Goal: Task Accomplishment & Management: Use online tool/utility

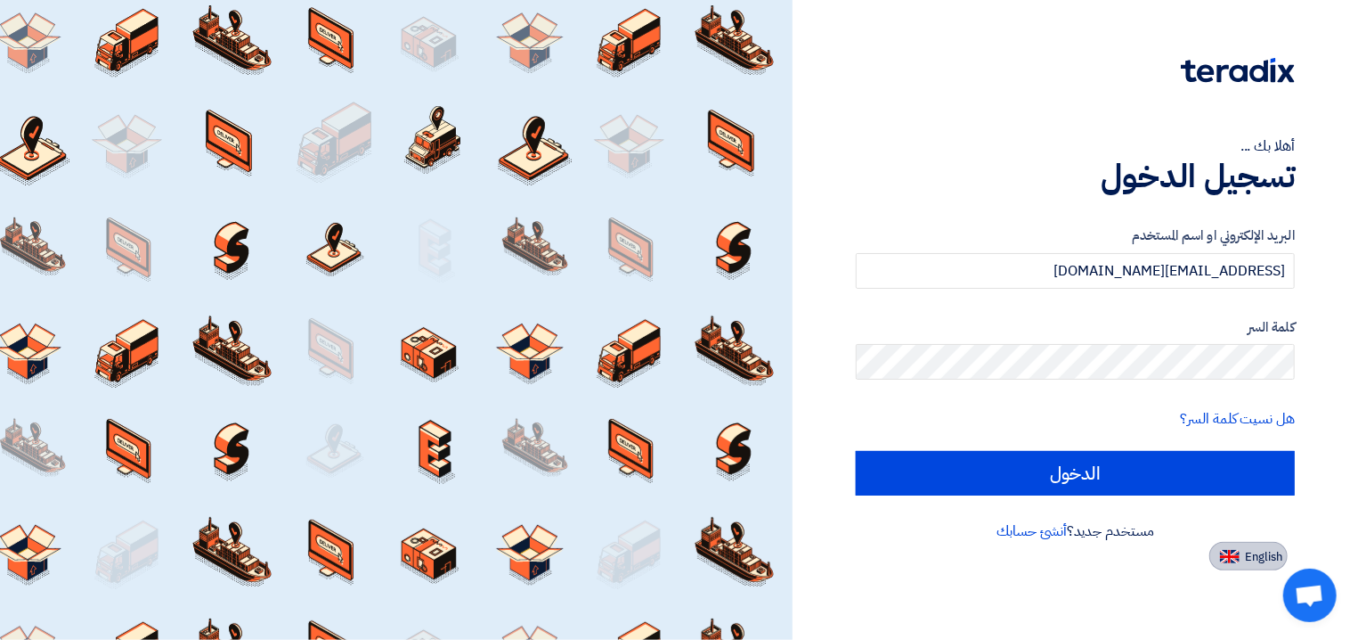
click at [1252, 561] on span "English" at bounding box center [1263, 556] width 37 height 12
type input "Sign in"
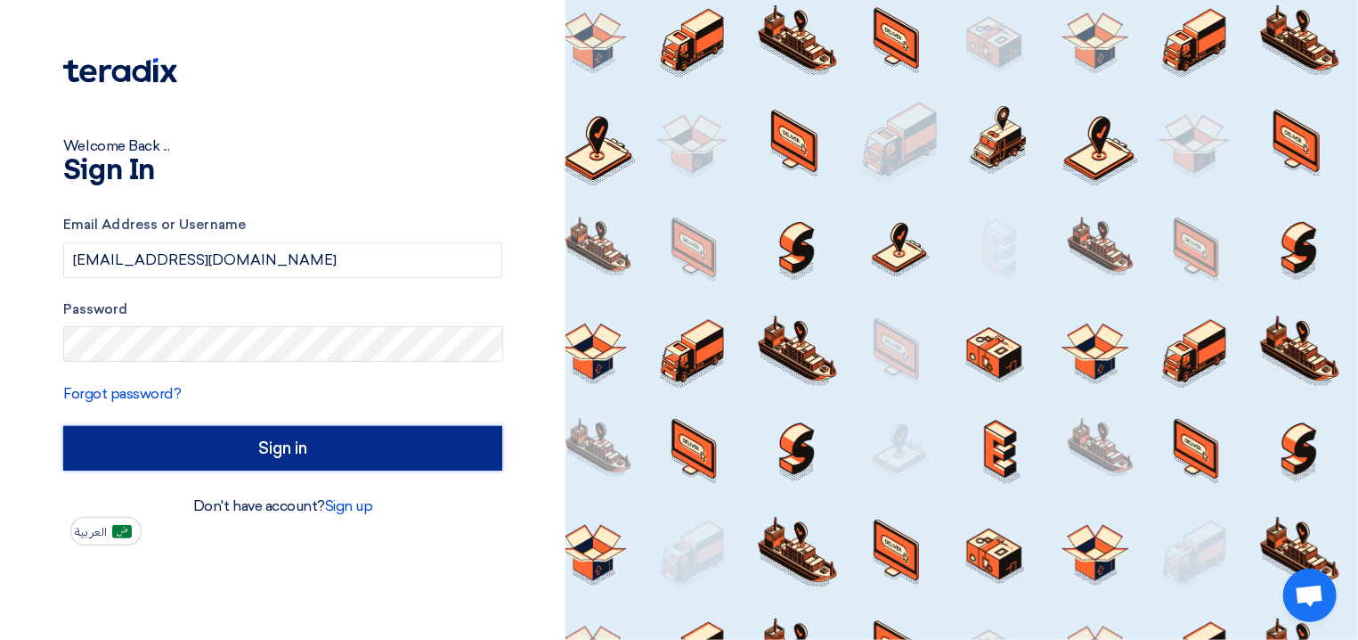
click at [295, 444] on input "Sign in" at bounding box center [282, 448] width 439 height 45
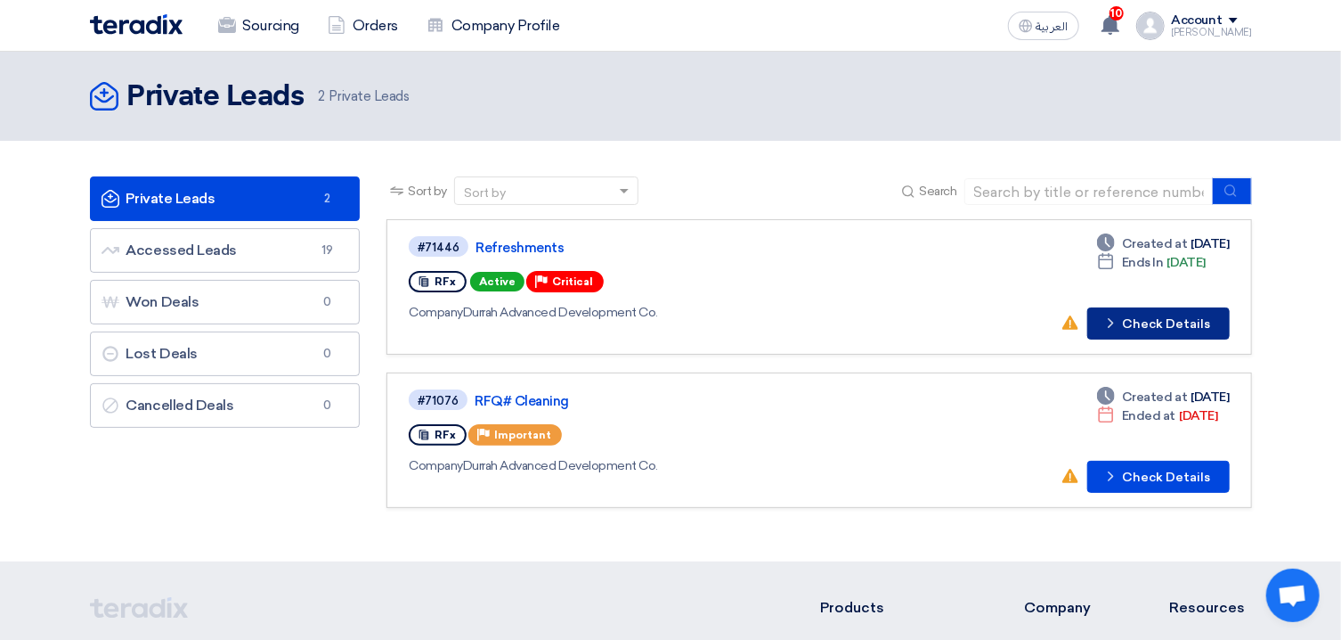
click at [1161, 318] on button "Check details Check Details" at bounding box center [1159, 323] width 143 height 32
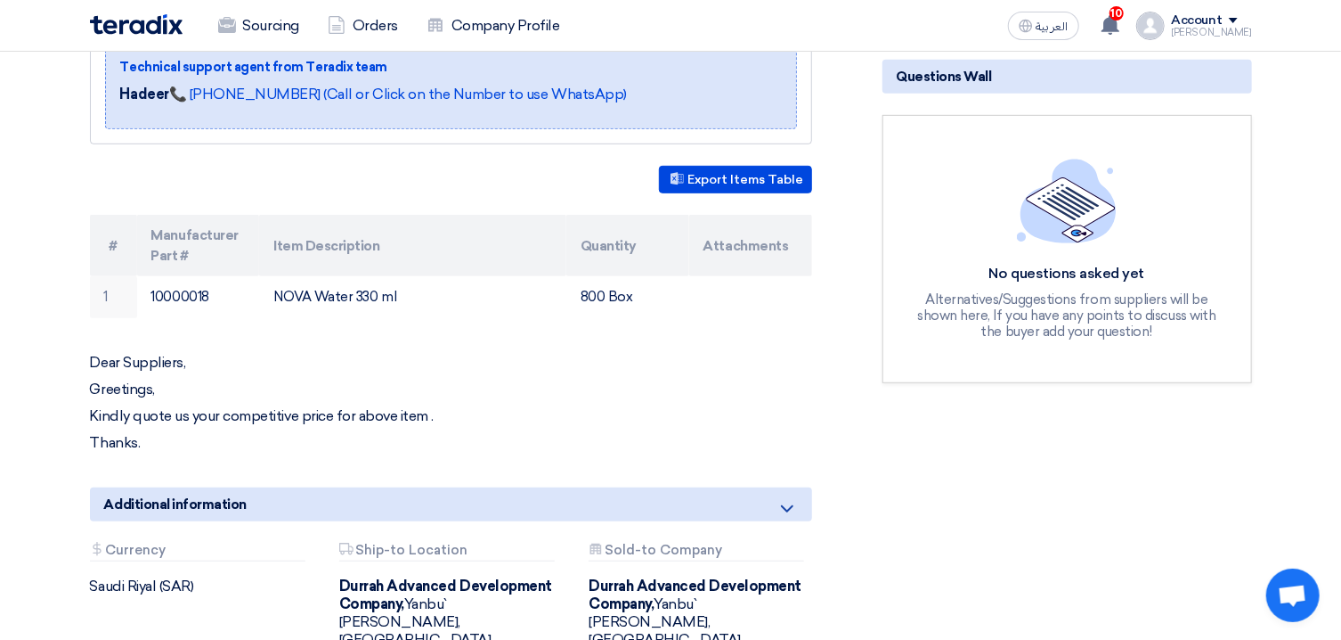
scroll to position [477, 0]
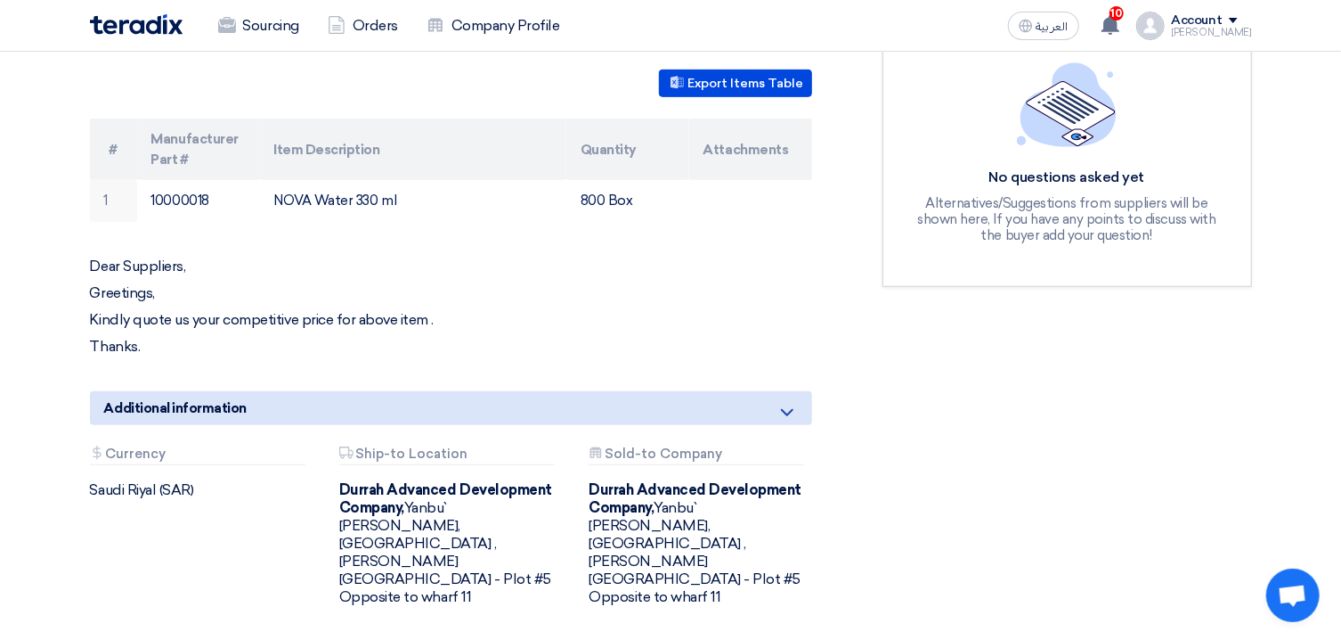
click at [778, 415] on icon at bounding box center [787, 412] width 21 height 21
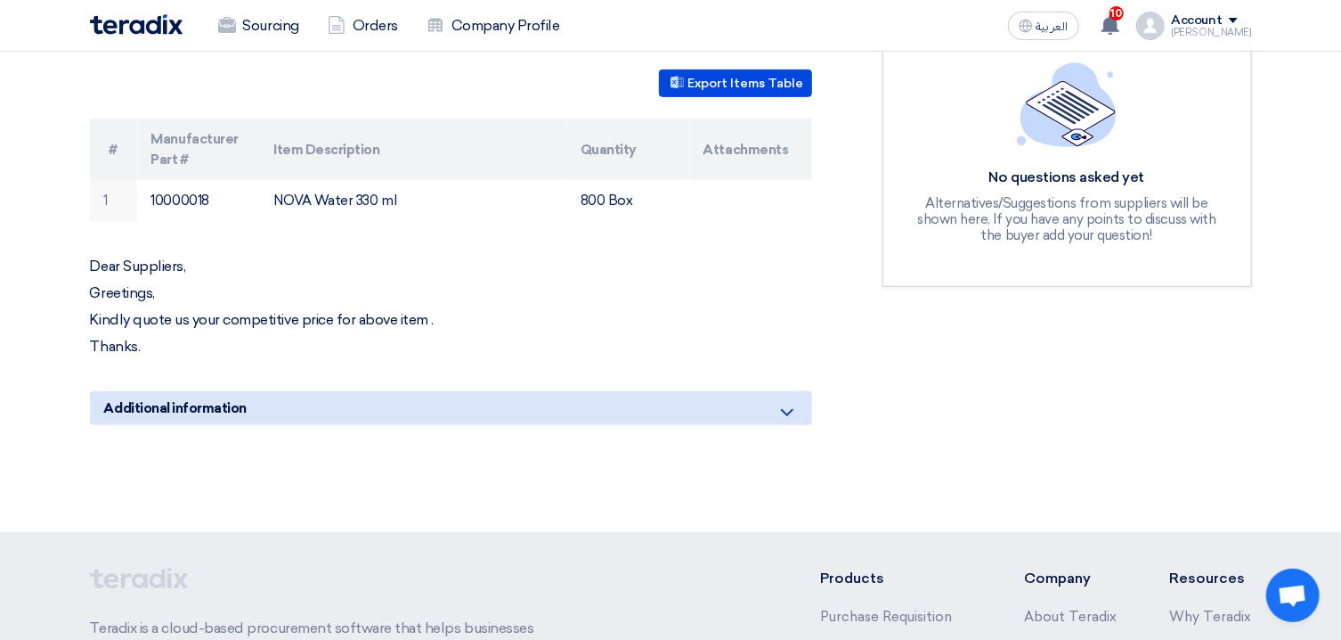
click at [700, 404] on div "Additional information" at bounding box center [451, 408] width 722 height 34
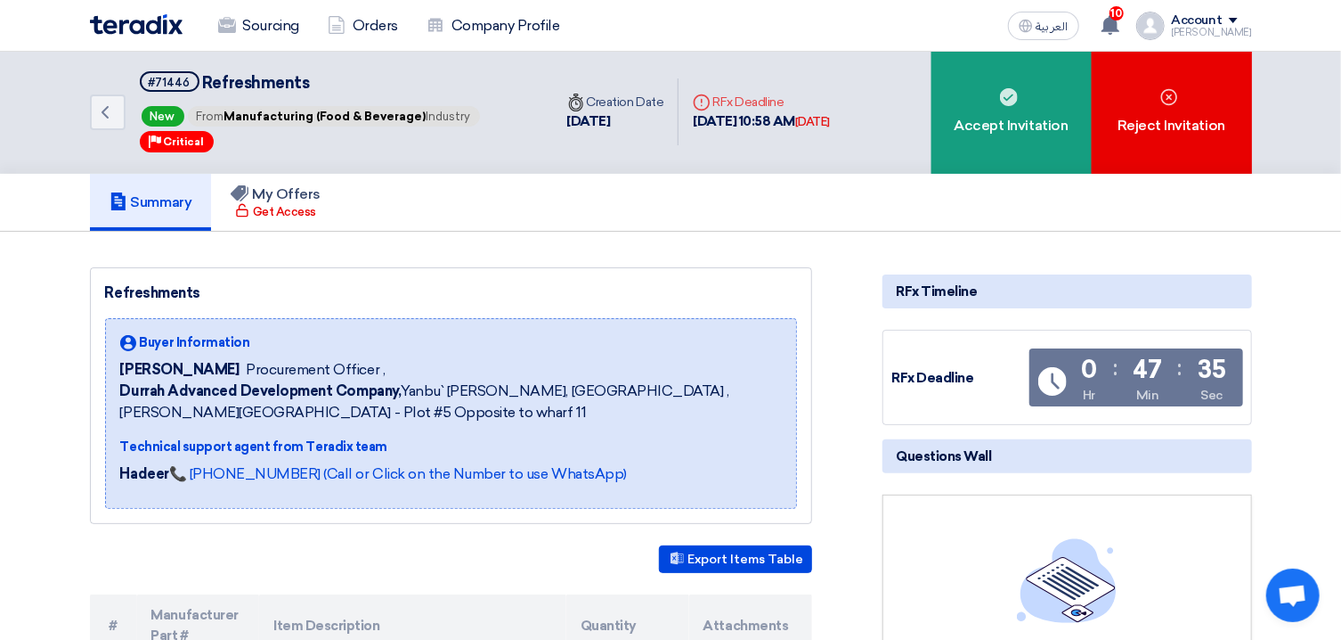
scroll to position [0, 0]
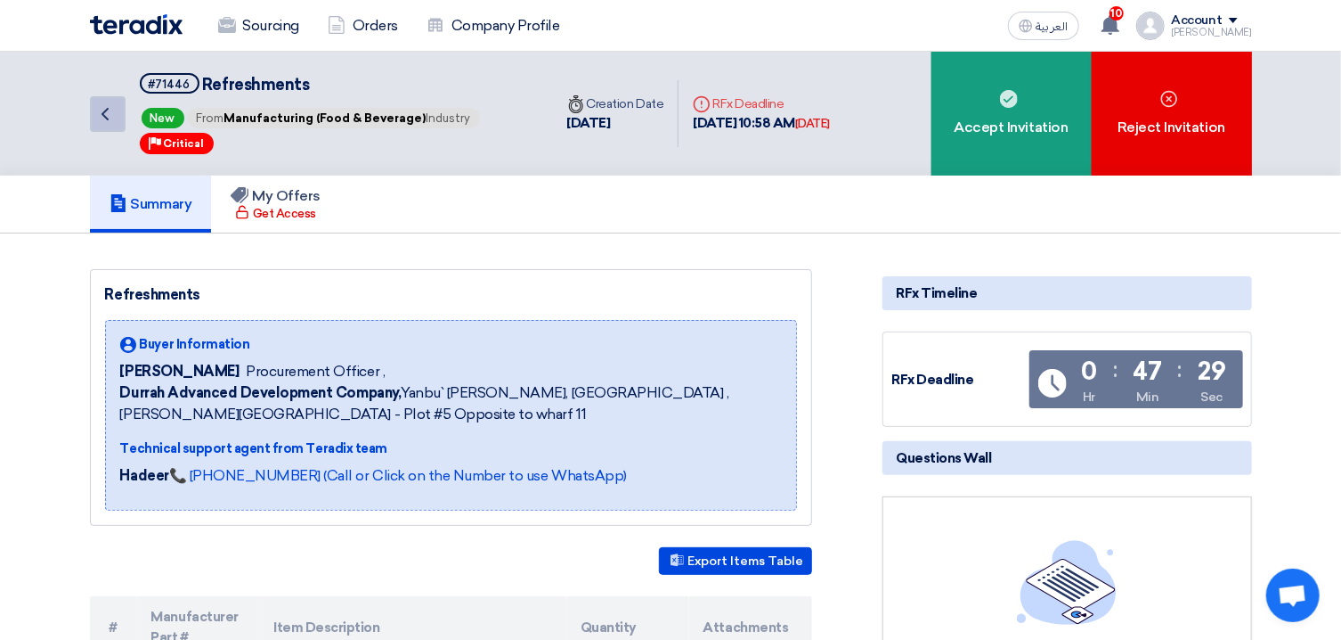
click at [104, 118] on icon "Back" at bounding box center [104, 113] width 21 height 21
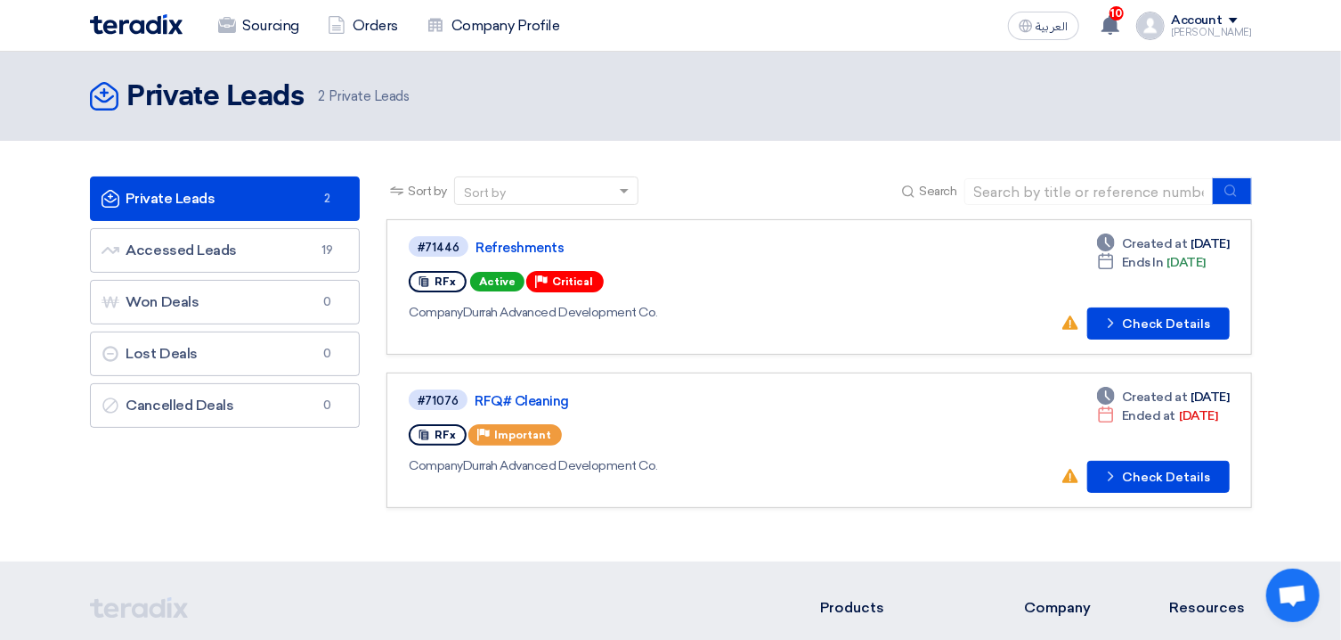
click at [214, 205] on link "Private Leads Private Leads 2" at bounding box center [225, 198] width 271 height 45
click at [1185, 470] on button "Check details Check Details" at bounding box center [1159, 477] width 143 height 32
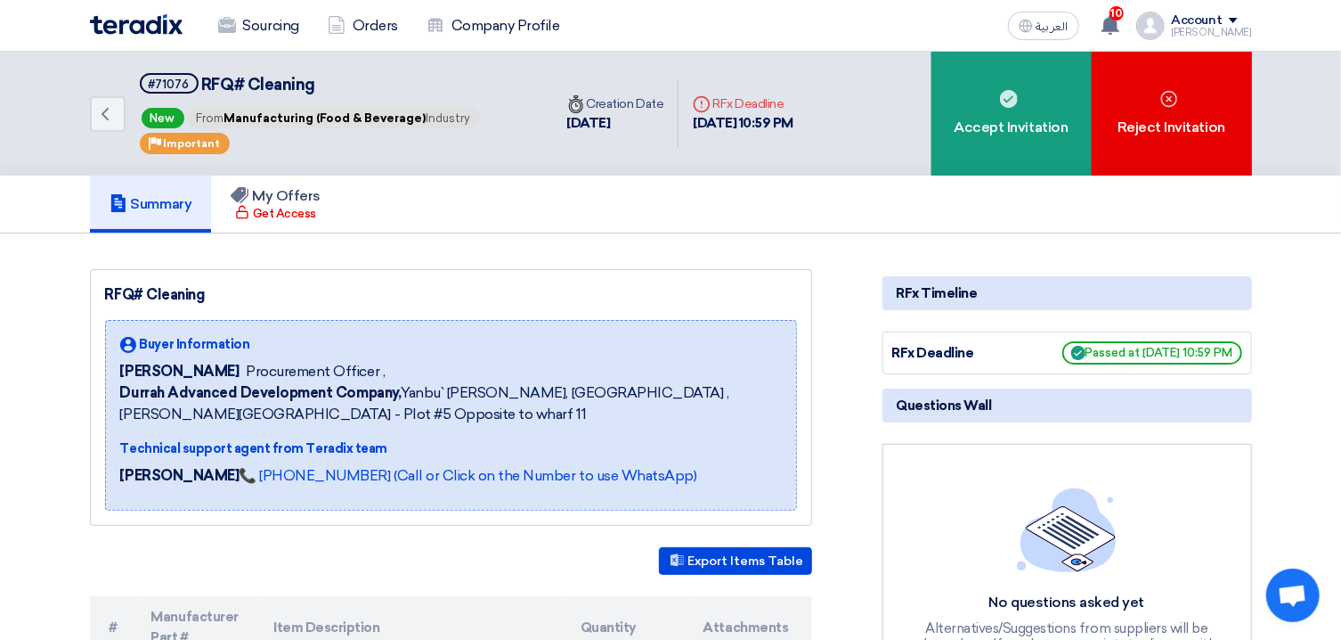
click at [83, 112] on div "Back #71076 RFQ# Cleaning New From Manufacturing (Food & Beverage) Industry Pri…" at bounding box center [671, 114] width 1189 height 124
click at [94, 114] on link "Back" at bounding box center [108, 114] width 36 height 36
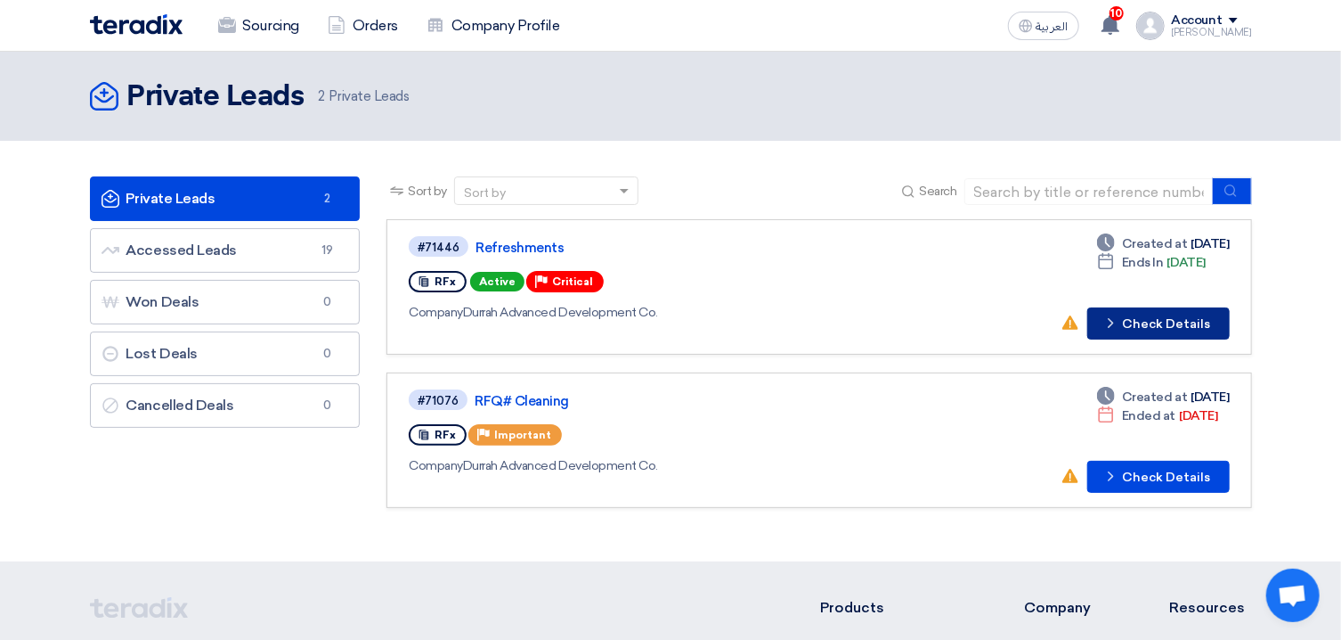
click at [1195, 329] on button "Check details Check Details" at bounding box center [1159, 323] width 143 height 32
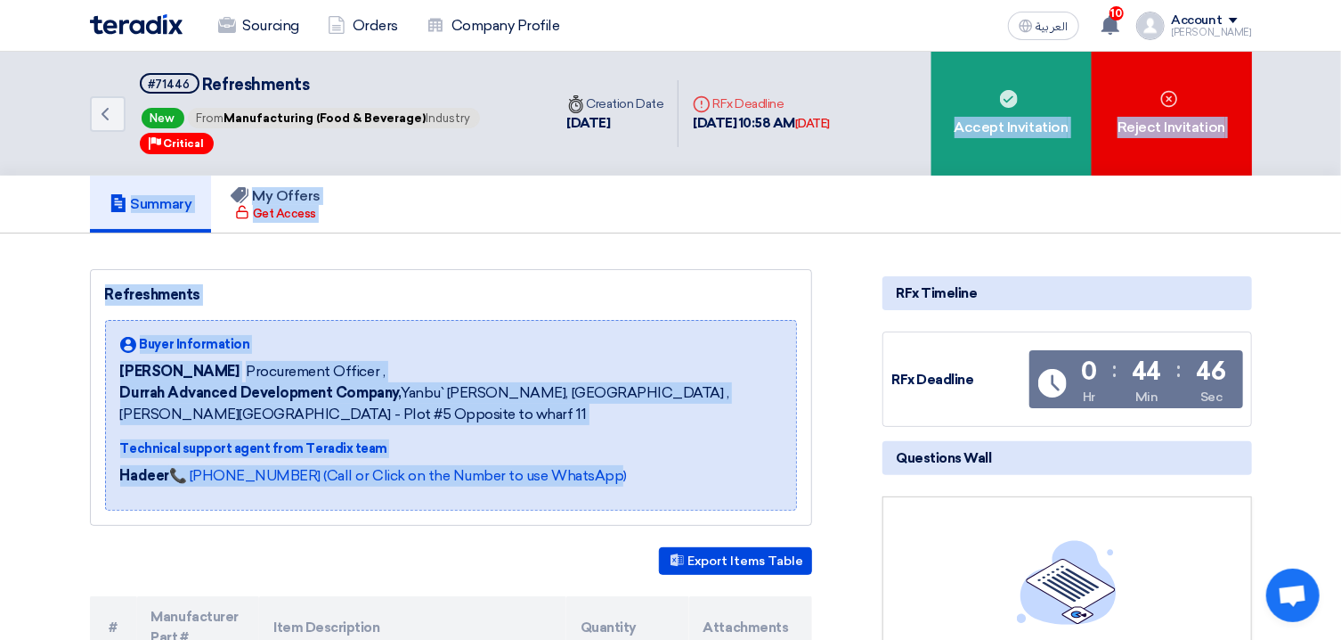
drag, startPoint x: 1001, startPoint y: 146, endPoint x: 730, endPoint y: 488, distance: 436.3
click at [738, 492] on div "Back #71446 Refreshments New From Manufacturing (Food & Beverage) Industry Prio…" at bounding box center [670, 632] width 1341 height 1160
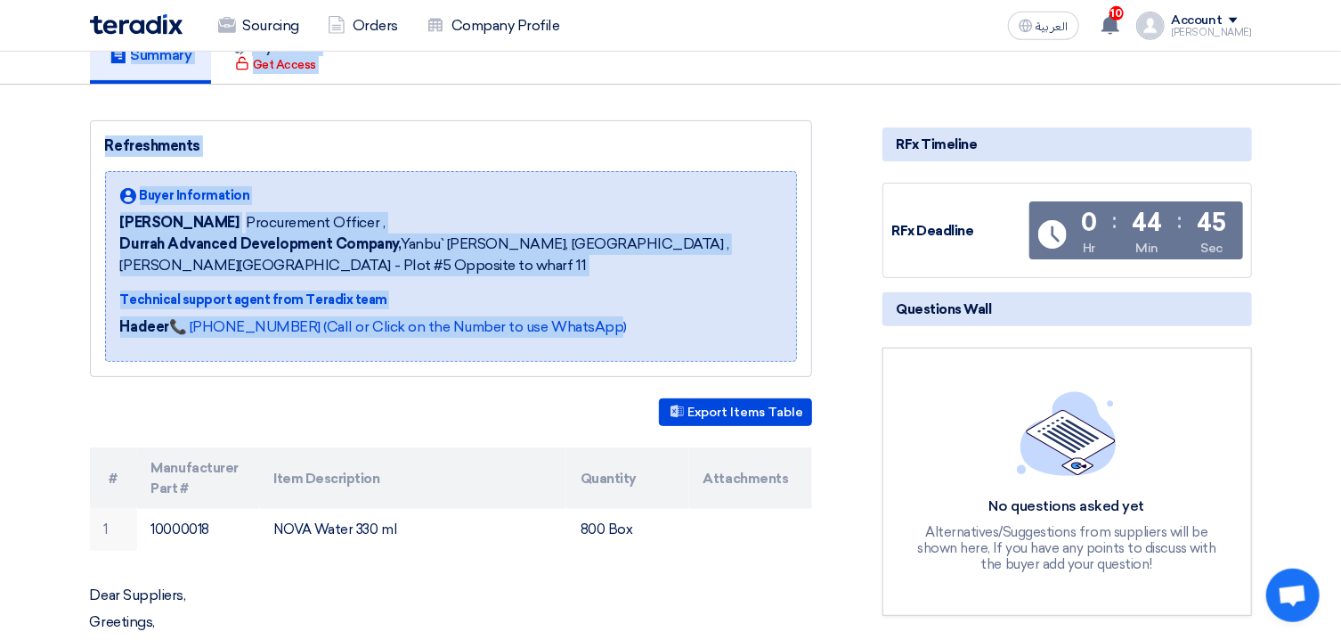
scroll to position [286, 0]
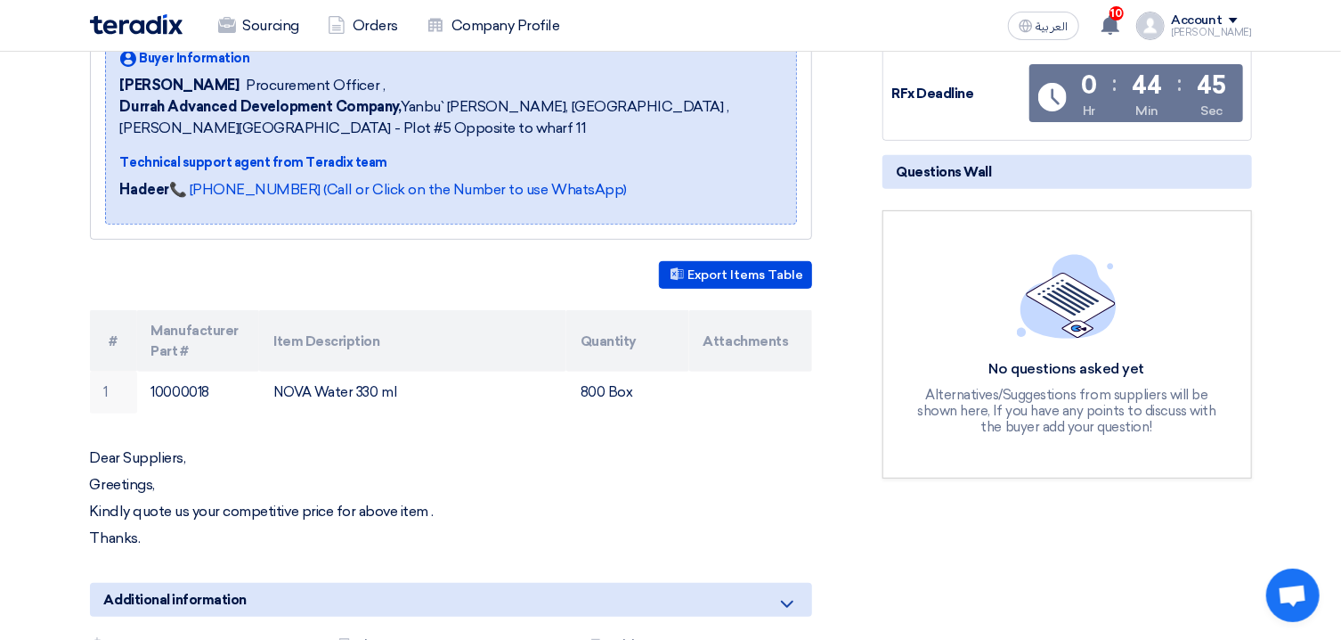
click at [444, 284] on div "Export Items Table" at bounding box center [451, 275] width 722 height 28
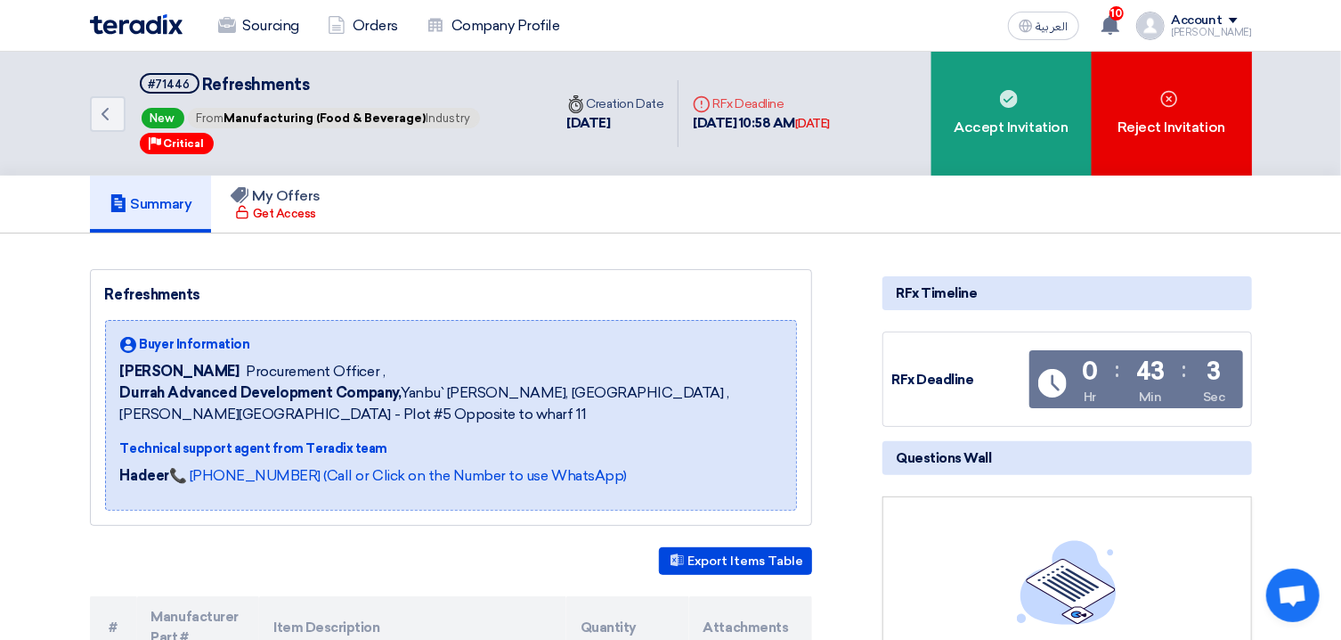
drag, startPoint x: 1004, startPoint y: 134, endPoint x: 813, endPoint y: 372, distance: 305.5
click at [813, 372] on div "Back #71446 Refreshments New From Manufacturing (Food & Beverage) Industry Prio…" at bounding box center [670, 632] width 1341 height 1160
click at [943, 220] on div "Summary My Offers Get Access" at bounding box center [671, 203] width 1162 height 57
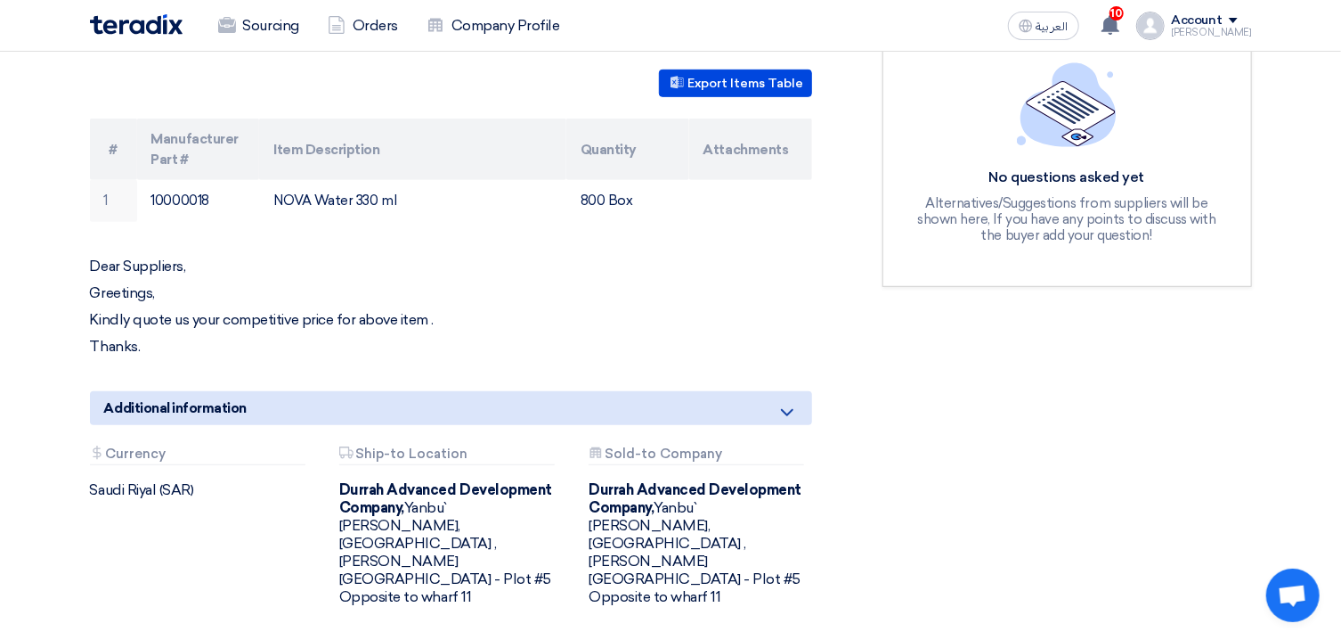
scroll to position [381, 0]
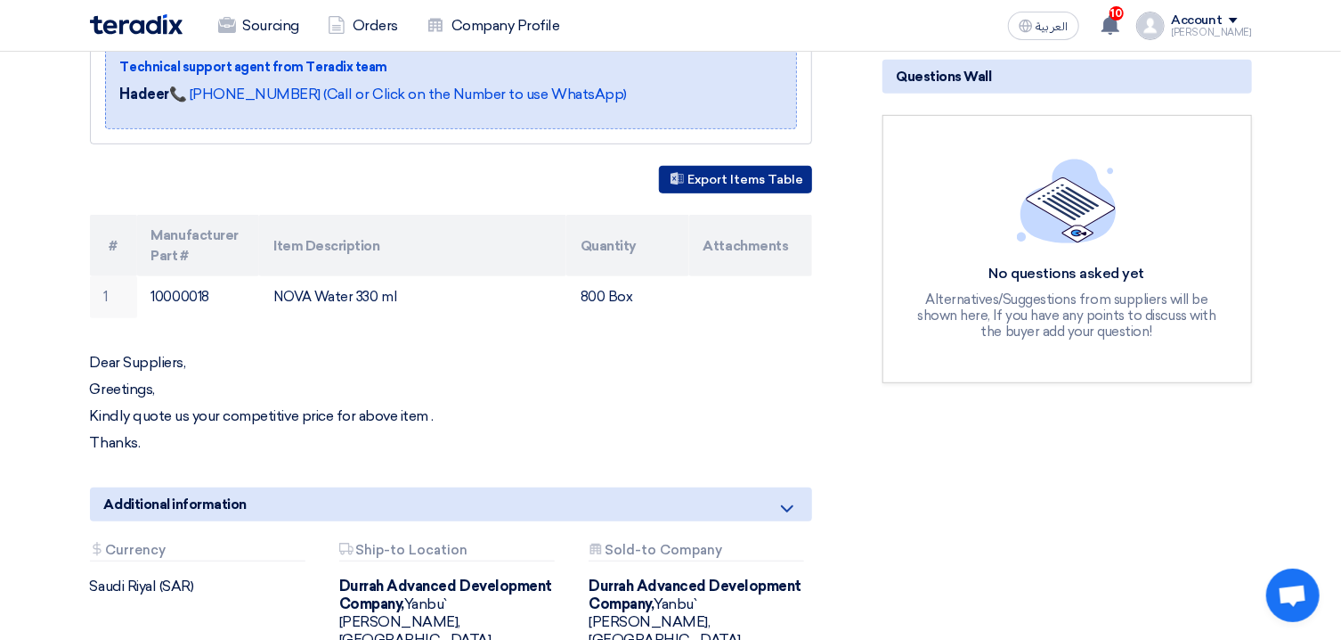
click at [711, 182] on button "Export Items Table" at bounding box center [735, 180] width 153 height 28
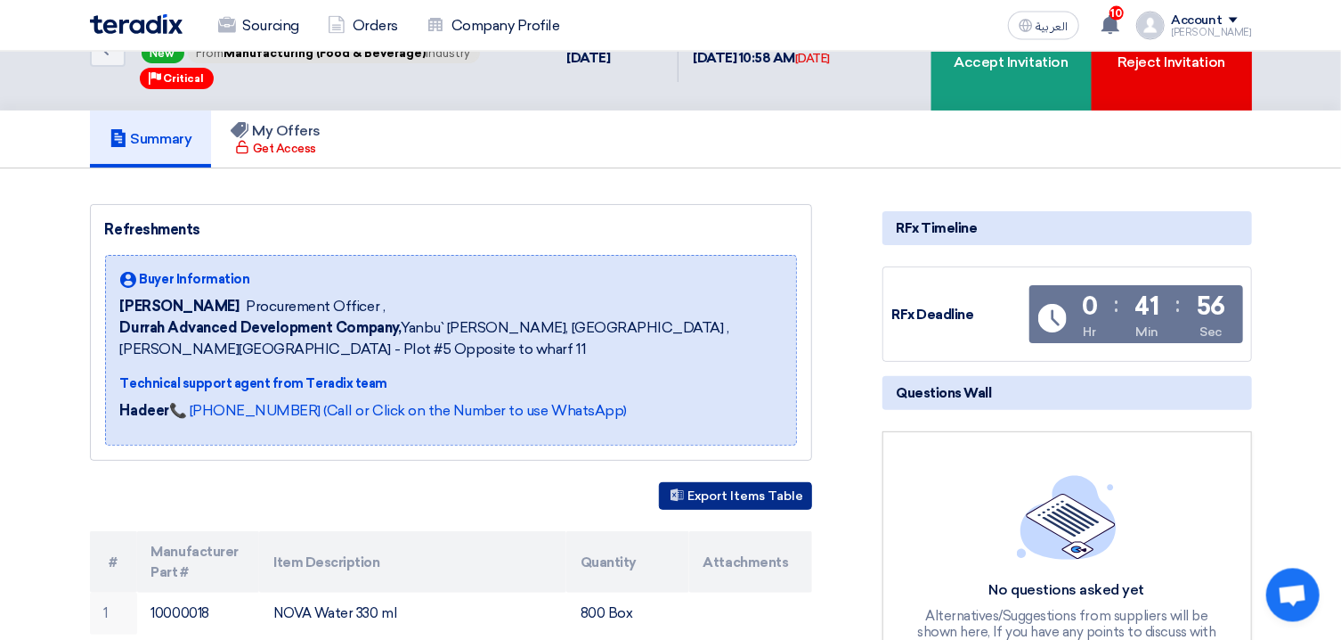
scroll to position [0, 0]
